Goal: Task Accomplishment & Management: Use online tool/utility

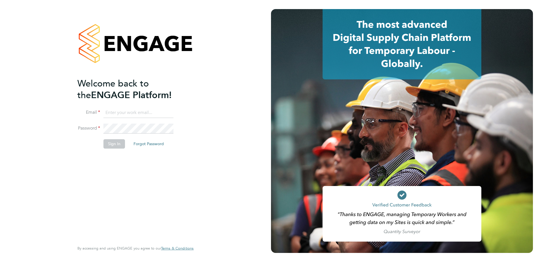
type input "[EMAIL_ADDRESS][DOMAIN_NAME]"
click at [117, 144] on button "Sign In" at bounding box center [114, 143] width 22 height 9
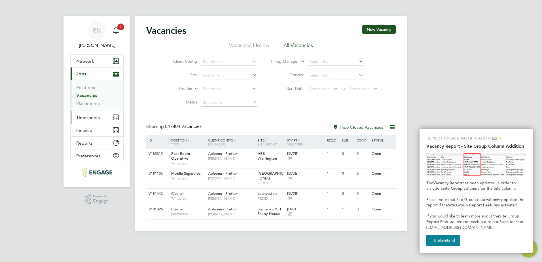
click at [92, 118] on span "Timesheets" at bounding box center [88, 117] width 24 height 5
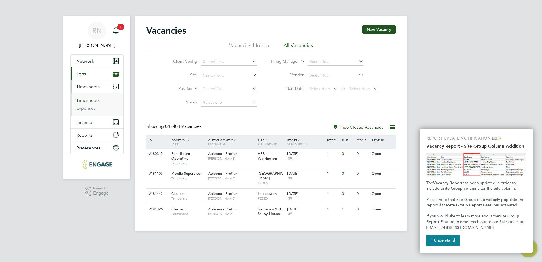
click at [93, 99] on link "Timesheets" at bounding box center [88, 99] width 24 height 5
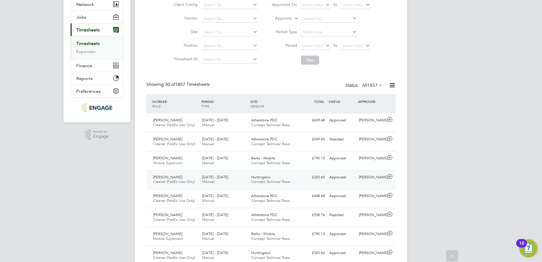
click at [389, 177] on icon at bounding box center [389, 176] width 7 height 5
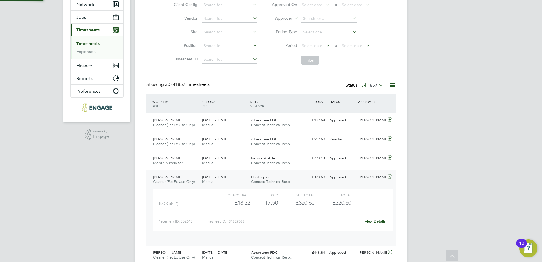
scroll to position [10, 55]
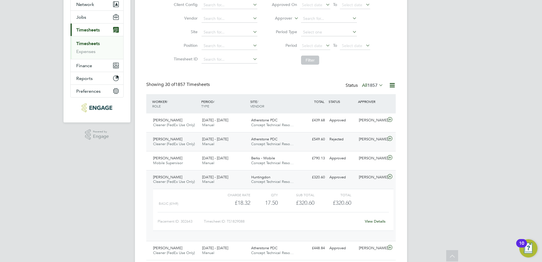
click at [389, 138] on icon at bounding box center [389, 138] width 7 height 5
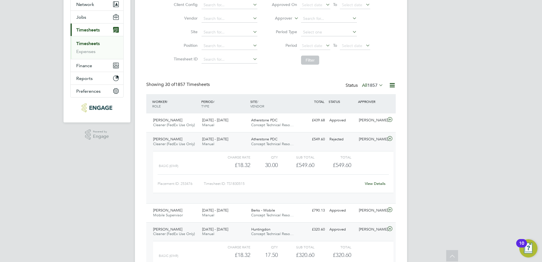
click at [389, 138] on icon at bounding box center [389, 138] width 7 height 5
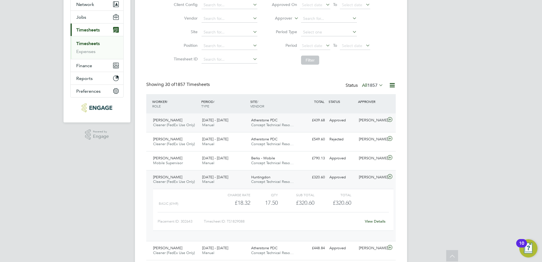
click at [391, 120] on icon at bounding box center [389, 119] width 7 height 5
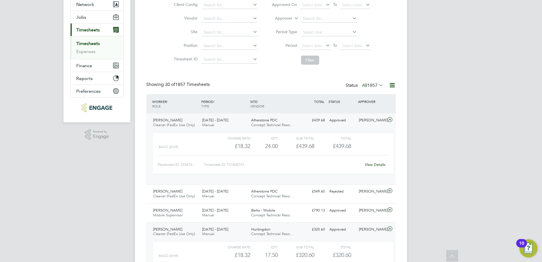
click at [391, 120] on icon at bounding box center [389, 119] width 7 height 5
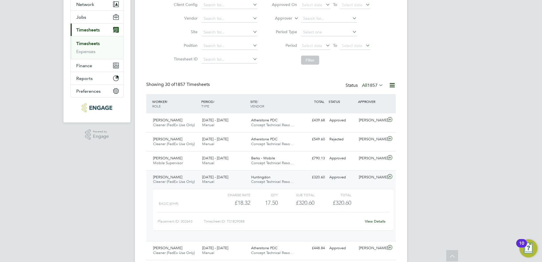
click at [388, 177] on icon at bounding box center [389, 176] width 7 height 5
